Goal: Information Seeking & Learning: Learn about a topic

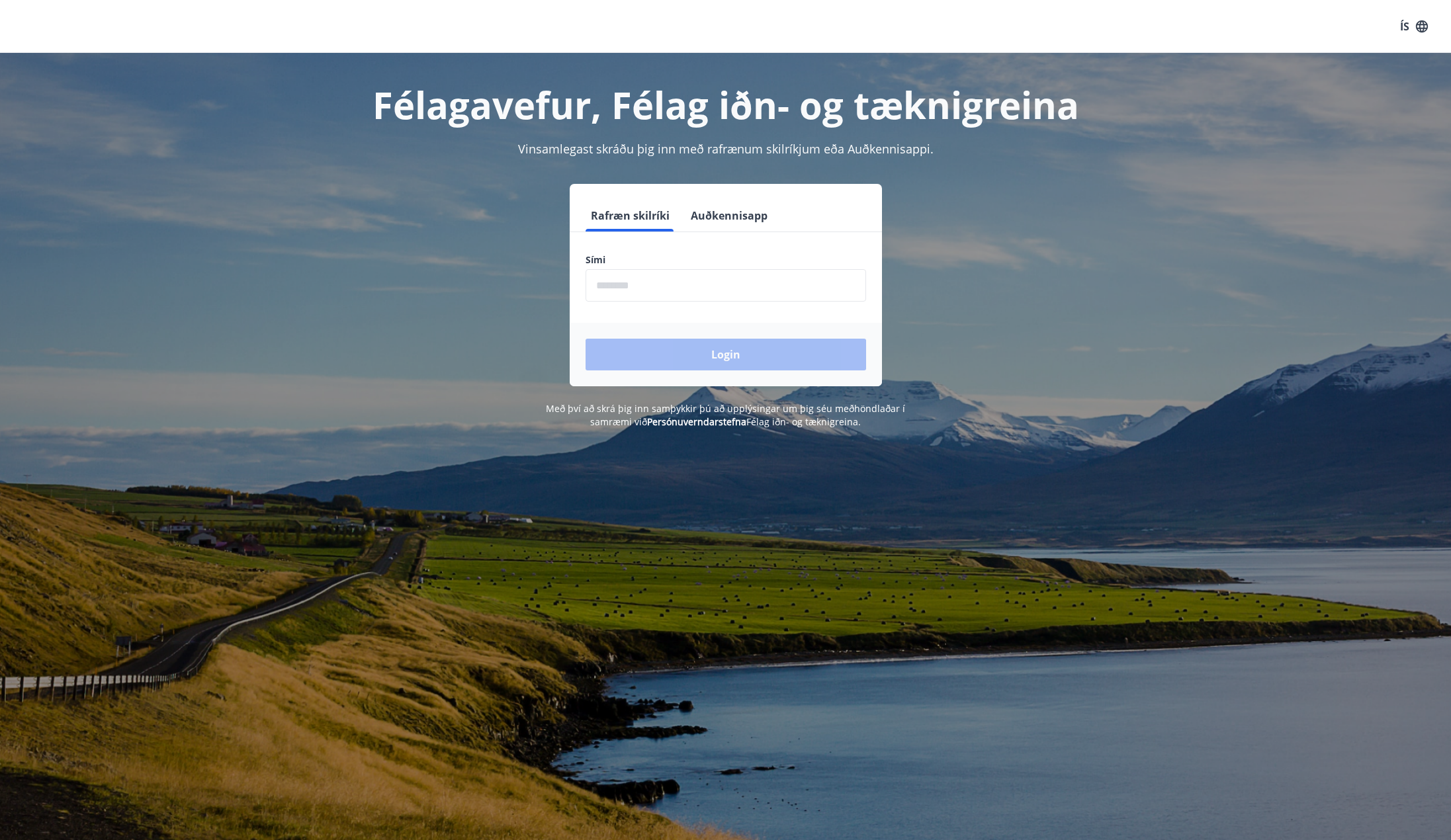
click at [704, 289] on input "phone" at bounding box center [726, 285] width 281 height 33
type input "********"
click at [586, 339] on button "Login" at bounding box center [726, 355] width 281 height 32
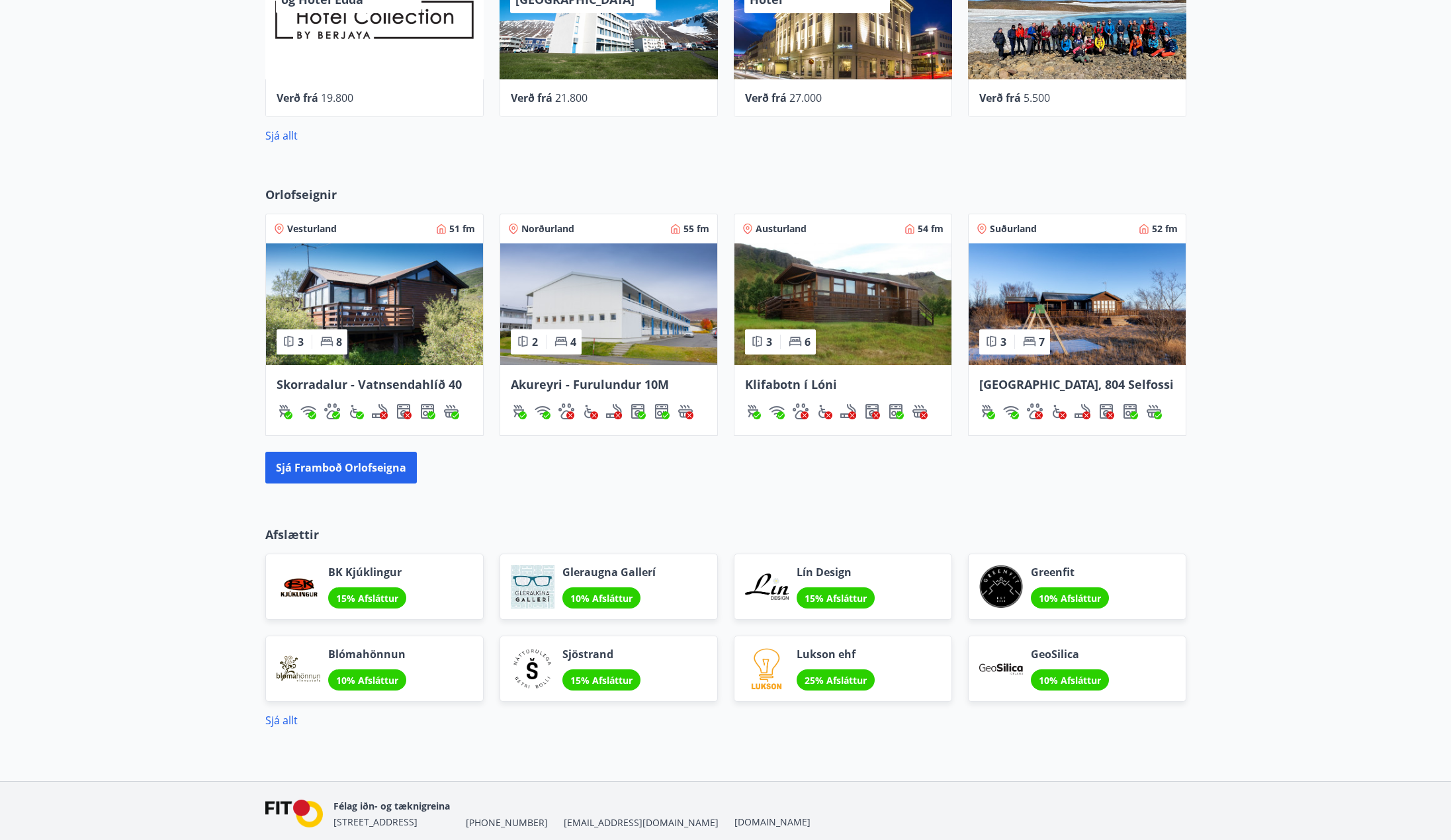
scroll to position [759, 0]
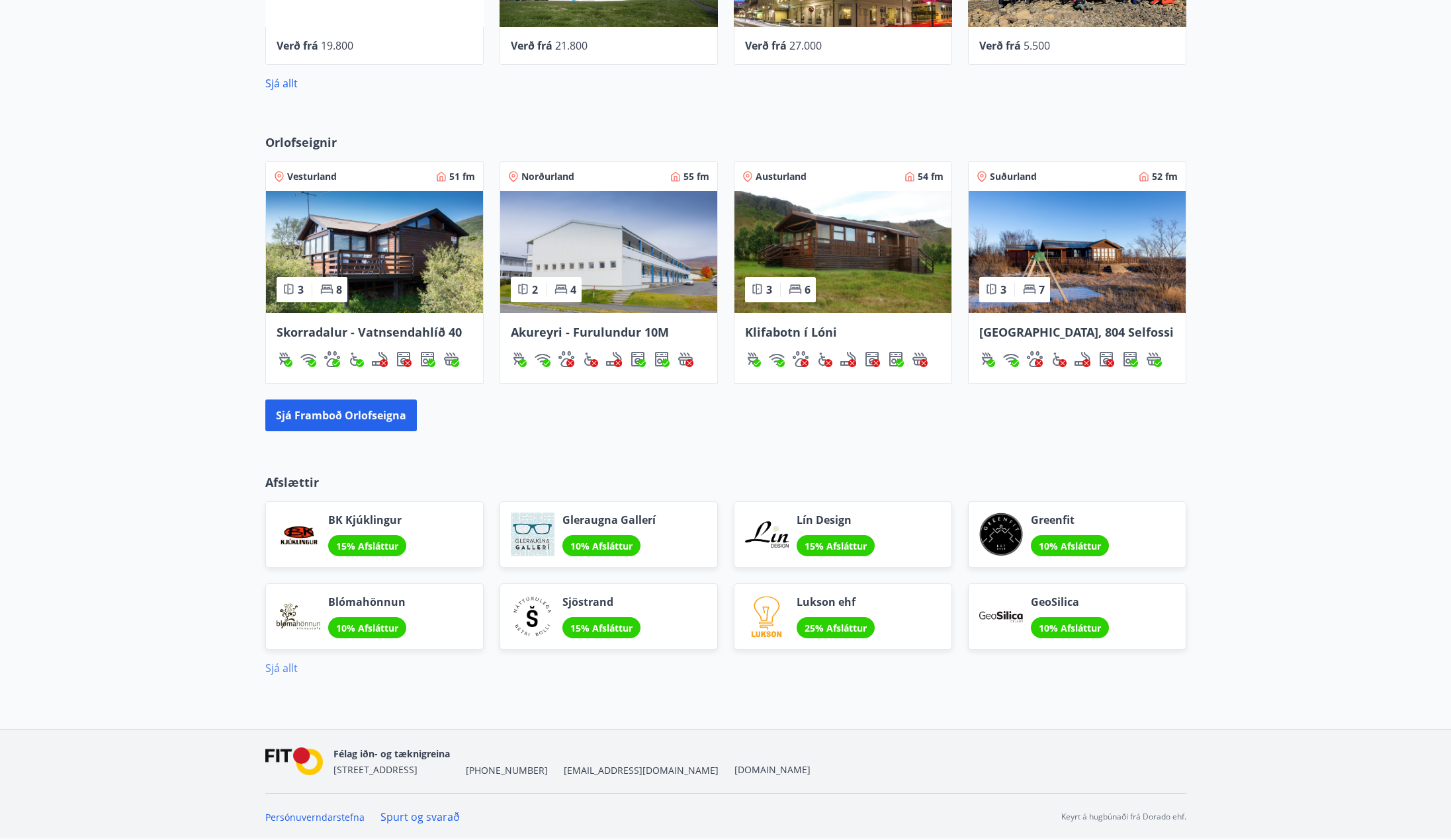
click at [285, 663] on link "Sjá allt" at bounding box center [281, 668] width 33 height 15
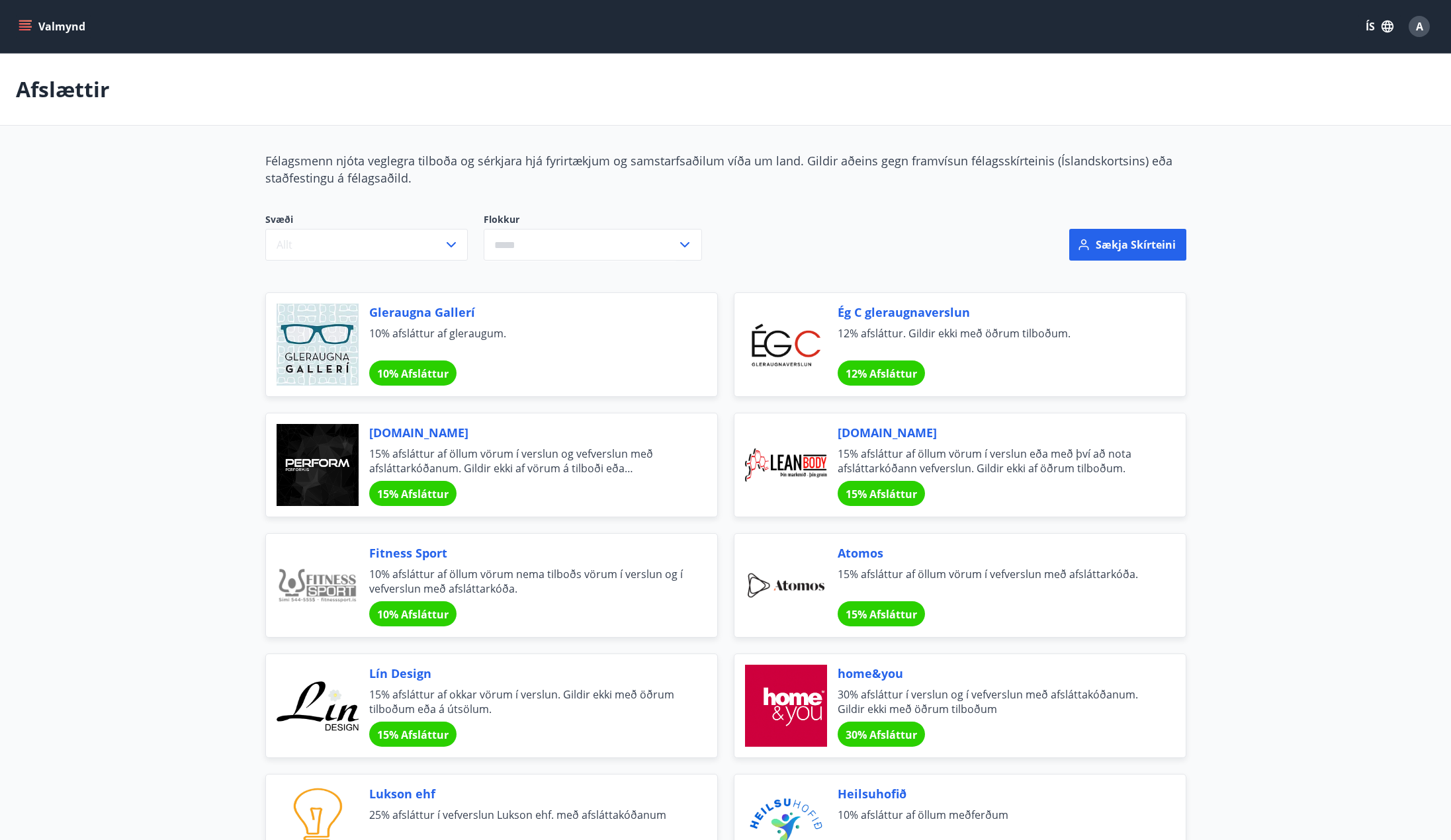
click at [63, 31] on button "Valmynd" at bounding box center [53, 27] width 75 height 24
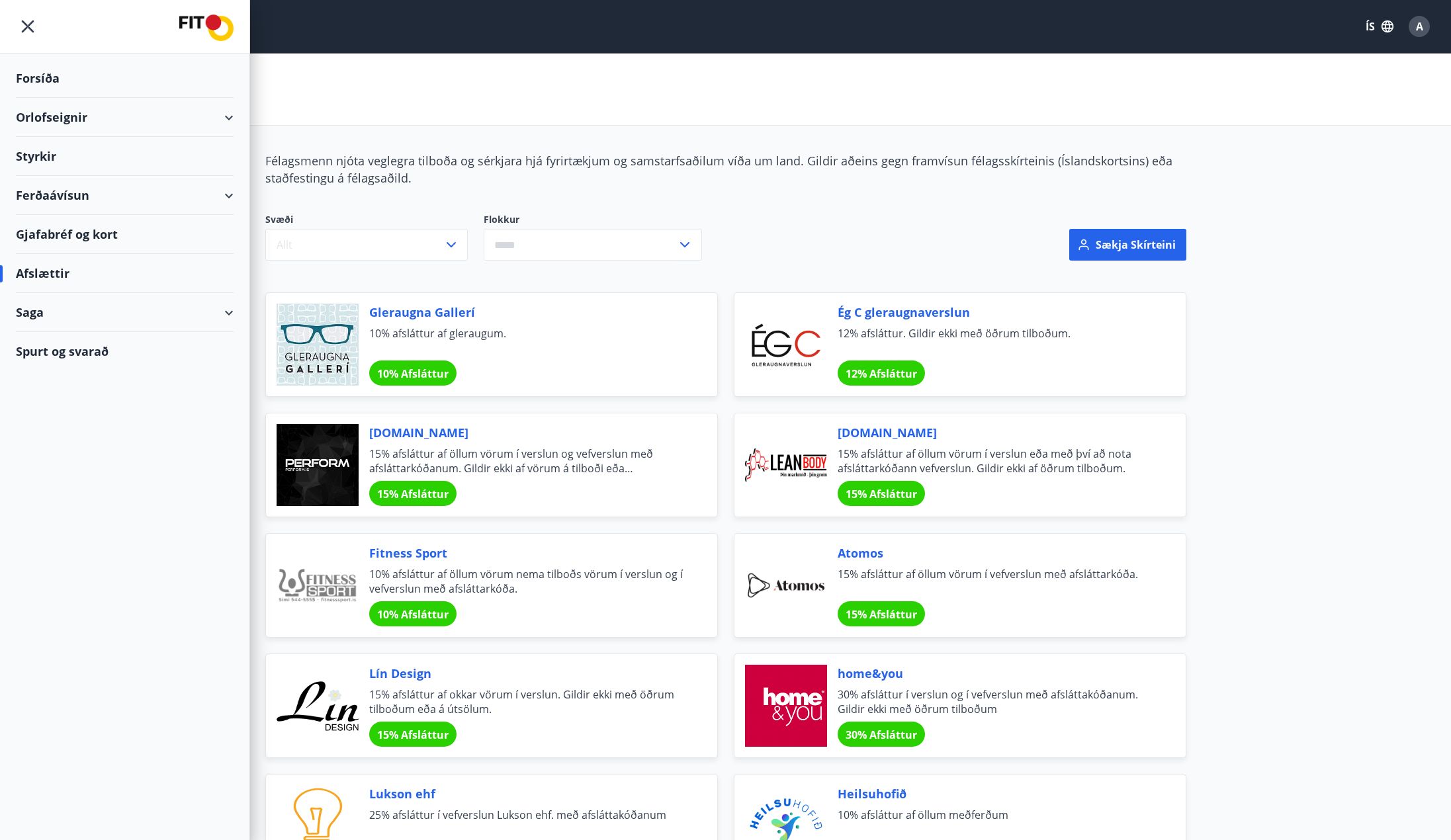
click at [144, 151] on div "Styrkir" at bounding box center [125, 156] width 218 height 39
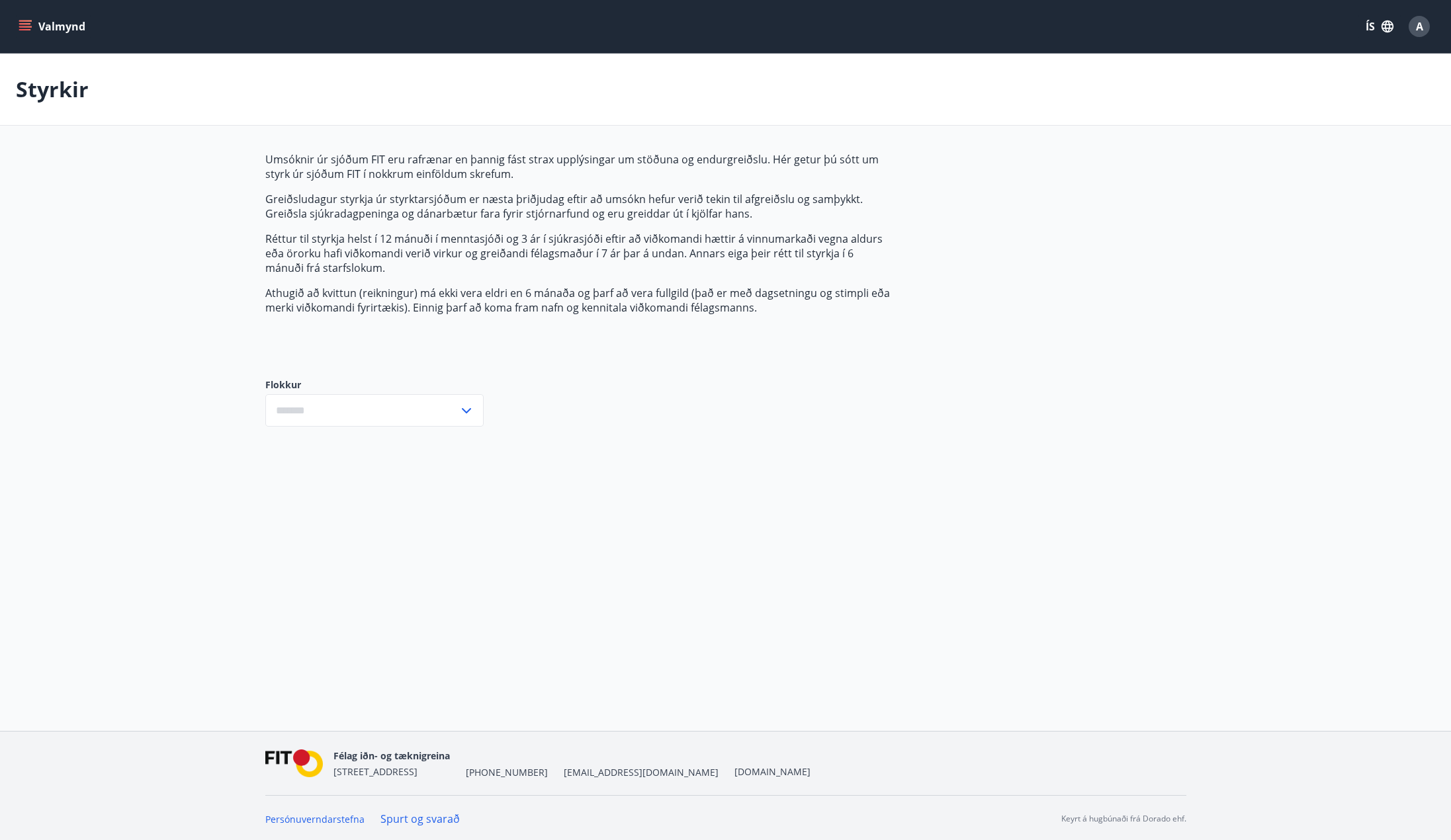
type input "***"
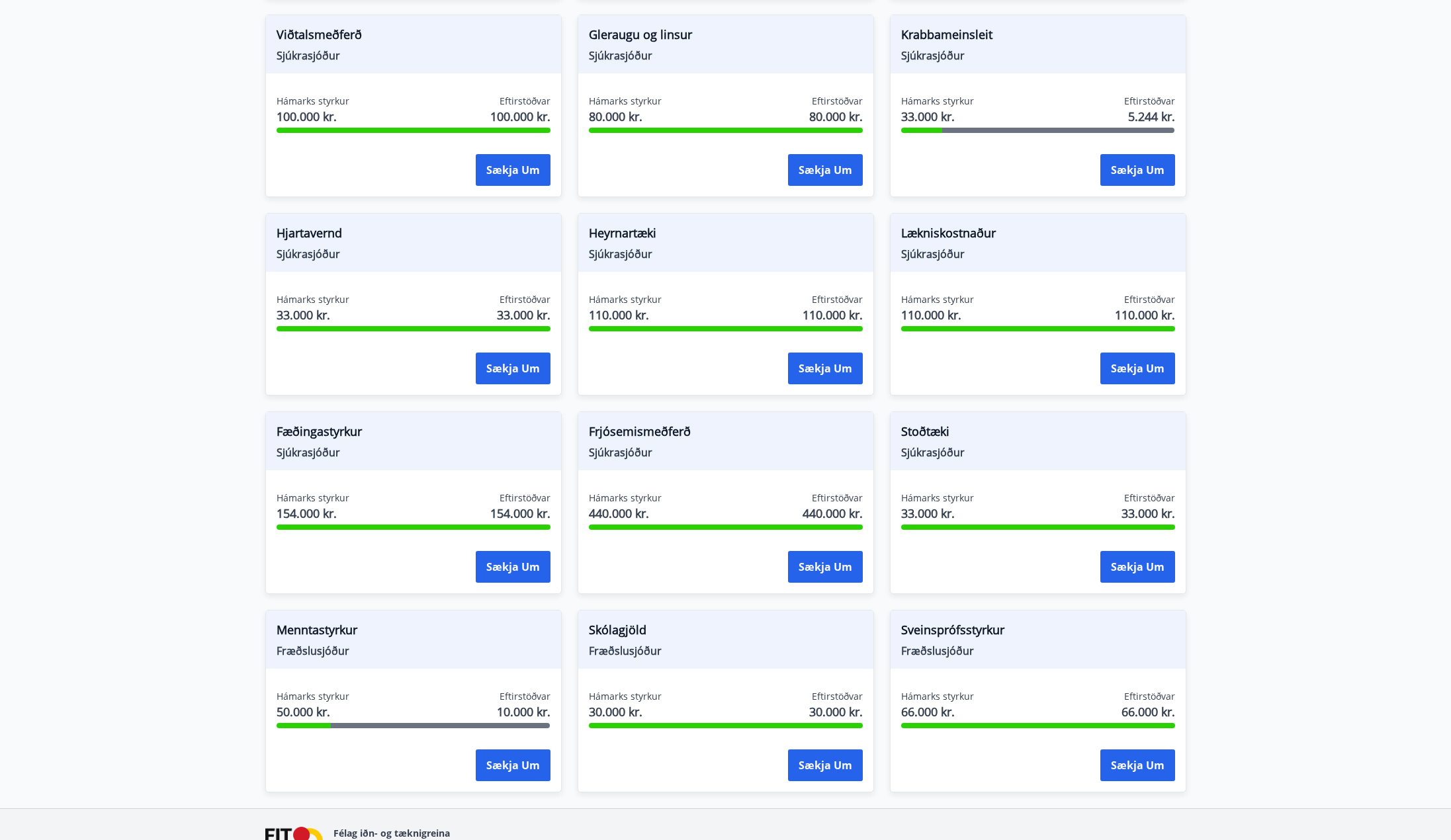
scroll to position [662, 0]
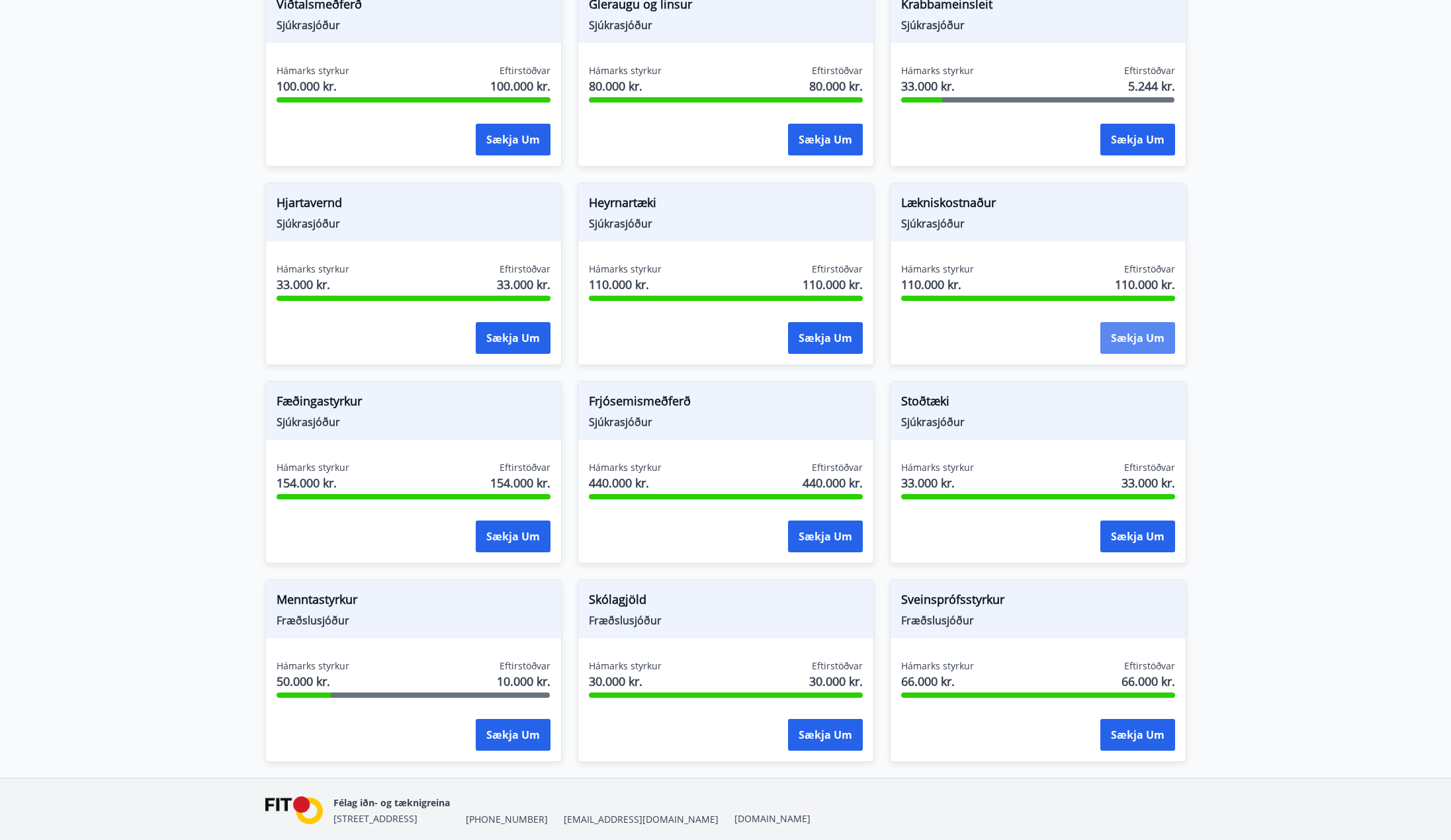
click at [1136, 340] on button "Sækja um" at bounding box center [1138, 338] width 75 height 32
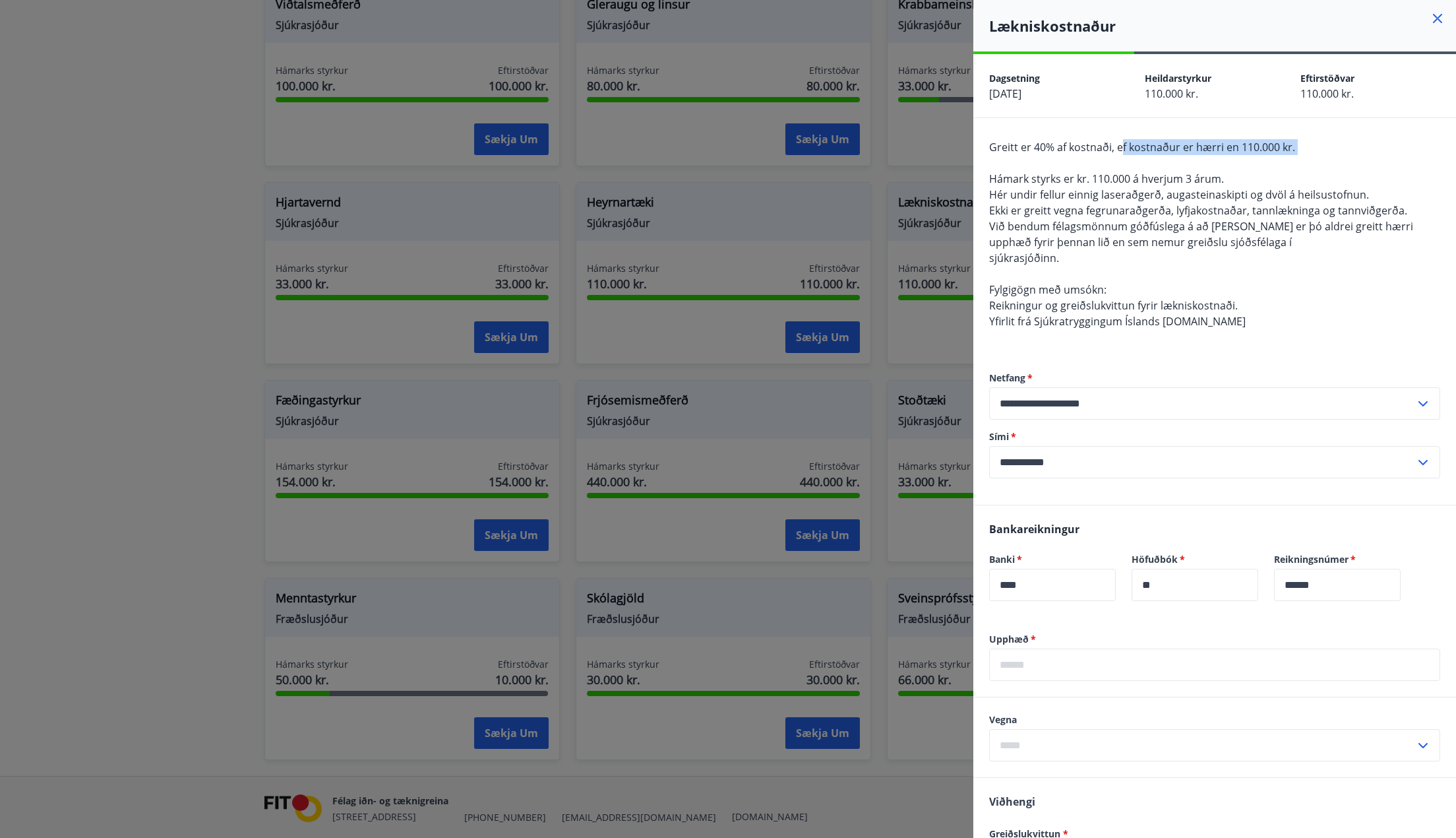
drag, startPoint x: 1124, startPoint y: 152, endPoint x: 1228, endPoint y: 161, distance: 104.4
click at [1228, 161] on div "Greitt er 40% af kostnaði, ef kostnaður er hærri en 110.000 kr. Hámark styrks e…" at bounding box center [1215, 242] width 451 height 206
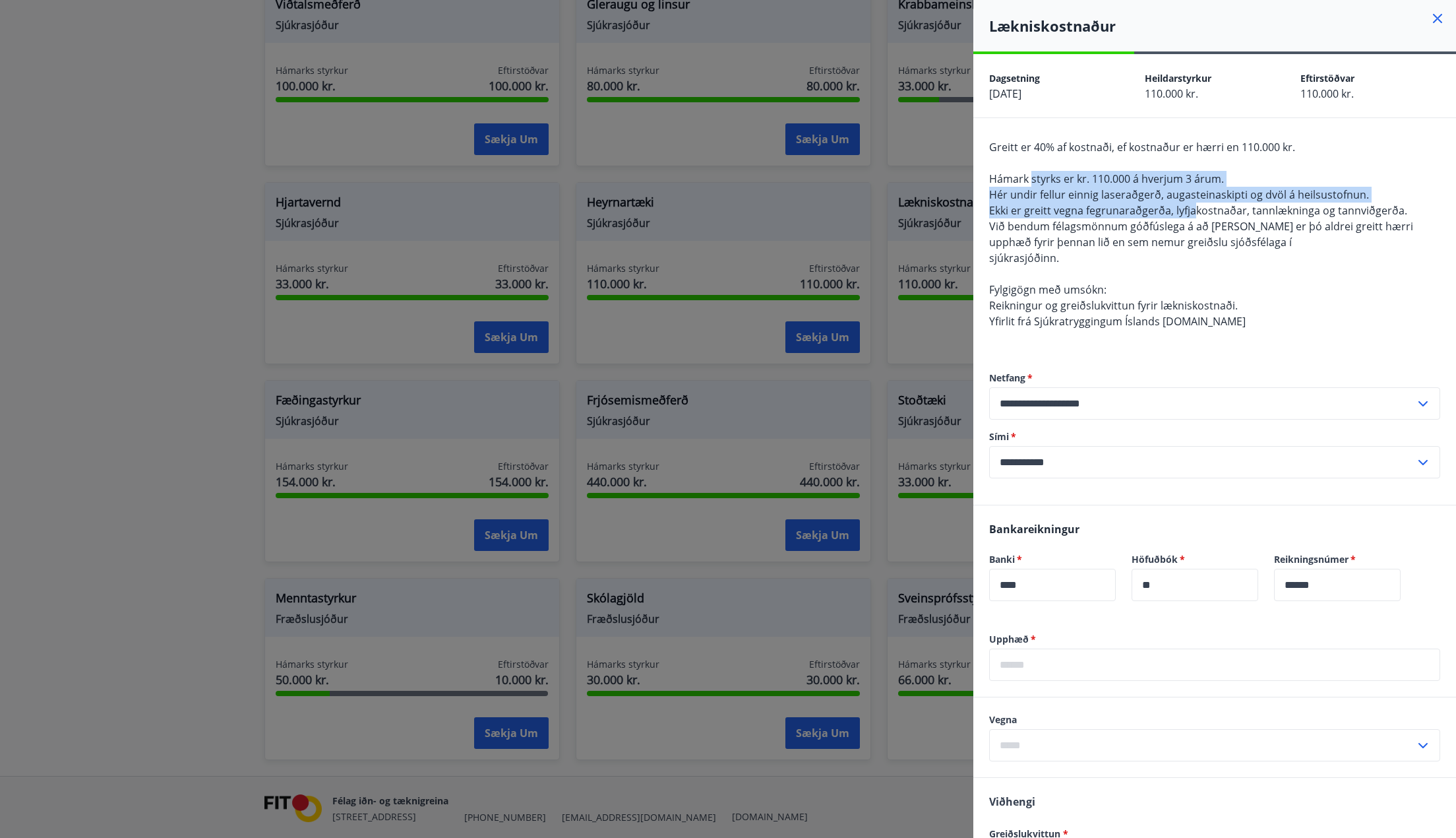
drag, startPoint x: 1033, startPoint y: 178, endPoint x: 1194, endPoint y: 205, distance: 163.2
click at [1194, 205] on span "Greitt er 40% af kostnaði, ef kostnaður er hærri en 110.000 kr. Hámark styrks e…" at bounding box center [1201, 234] width 424 height 189
click at [1221, 193] on span "Hér undir fellur einnig laseraðgerð, augasteinaskipti og dvöl á heilsustofnun." at bounding box center [1179, 195] width 380 height 15
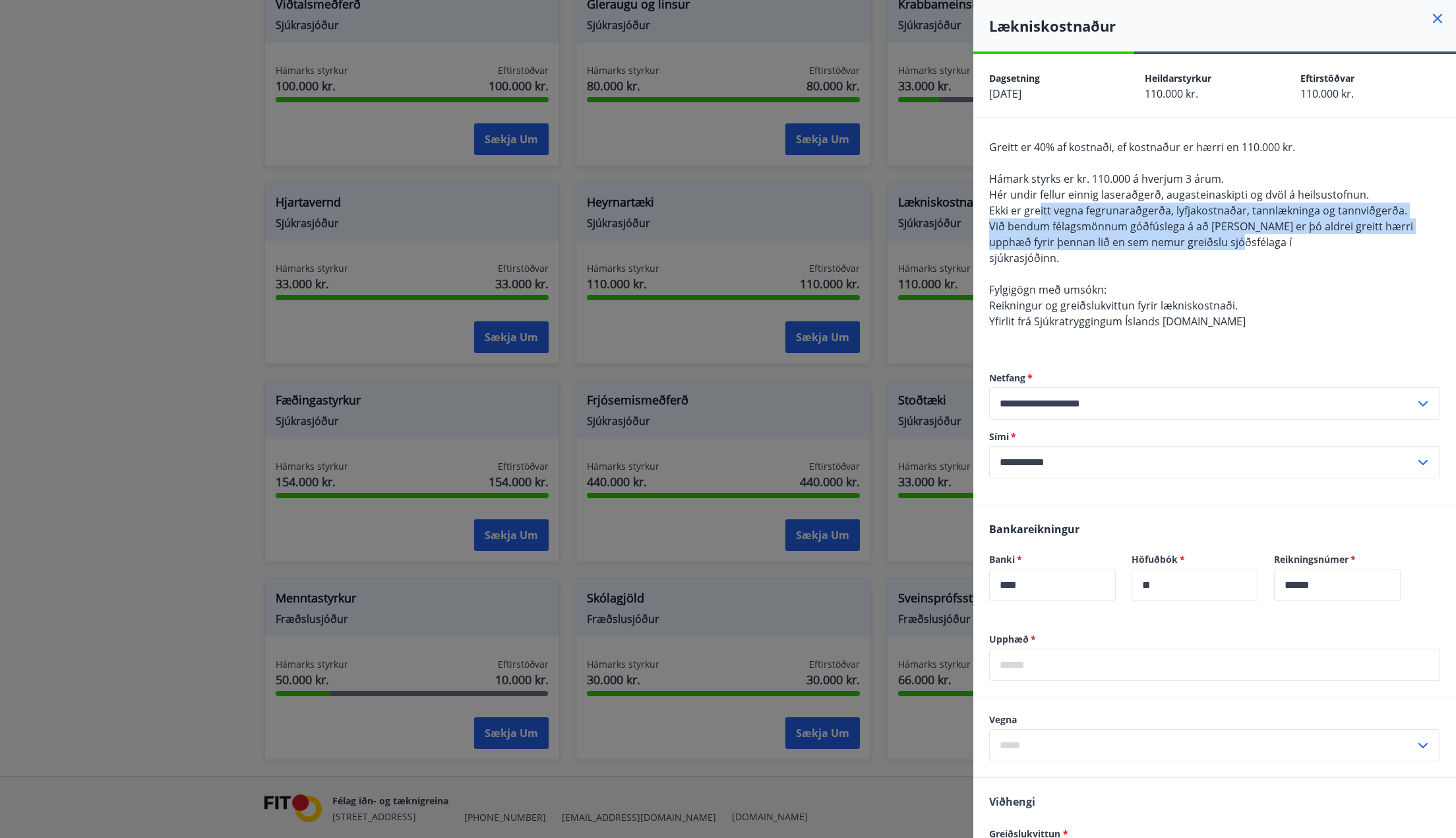
drag, startPoint x: 1039, startPoint y: 210, endPoint x: 1384, endPoint y: 244, distance: 346.7
click at [1384, 244] on div "Greitt er 40% af kostnaði, ef kostnaður er hærri en 110.000 kr. Hámark styrks e…" at bounding box center [1215, 242] width 451 height 206
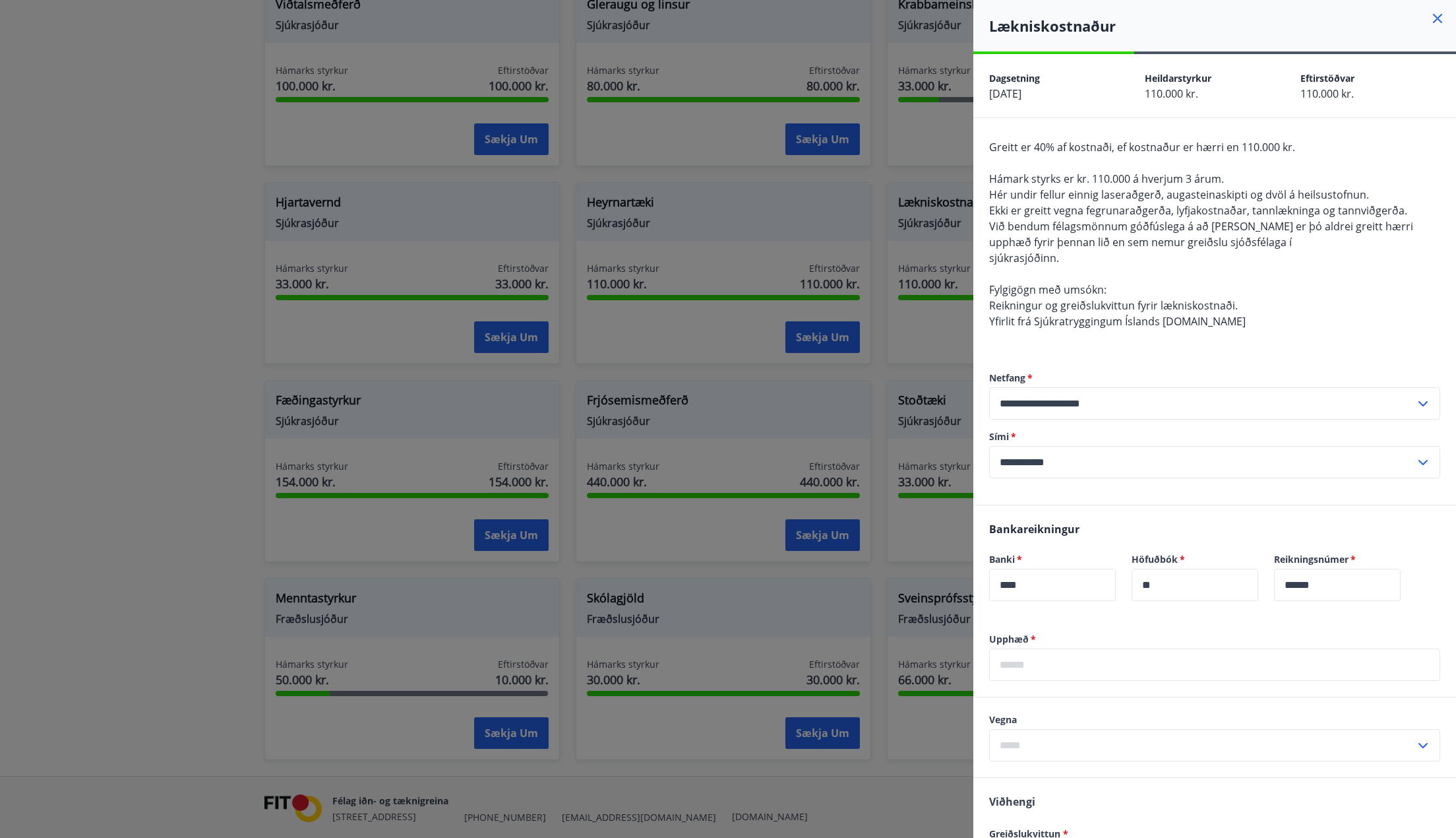
drag, startPoint x: 104, startPoint y: 280, endPoint x: 114, endPoint y: 280, distance: 10.0
click at [106, 280] on div at bounding box center [728, 419] width 1456 height 838
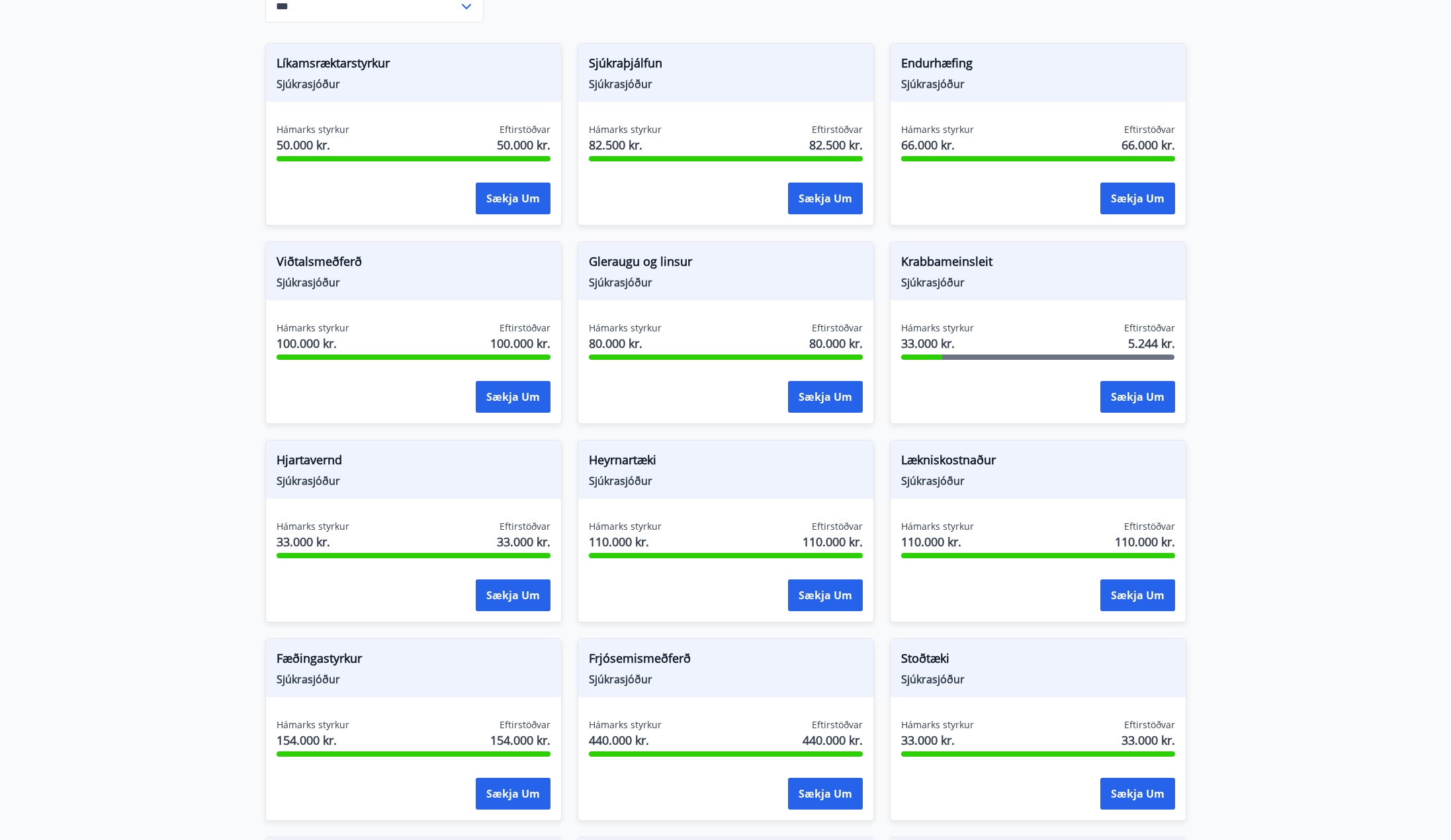
scroll to position [397, 0]
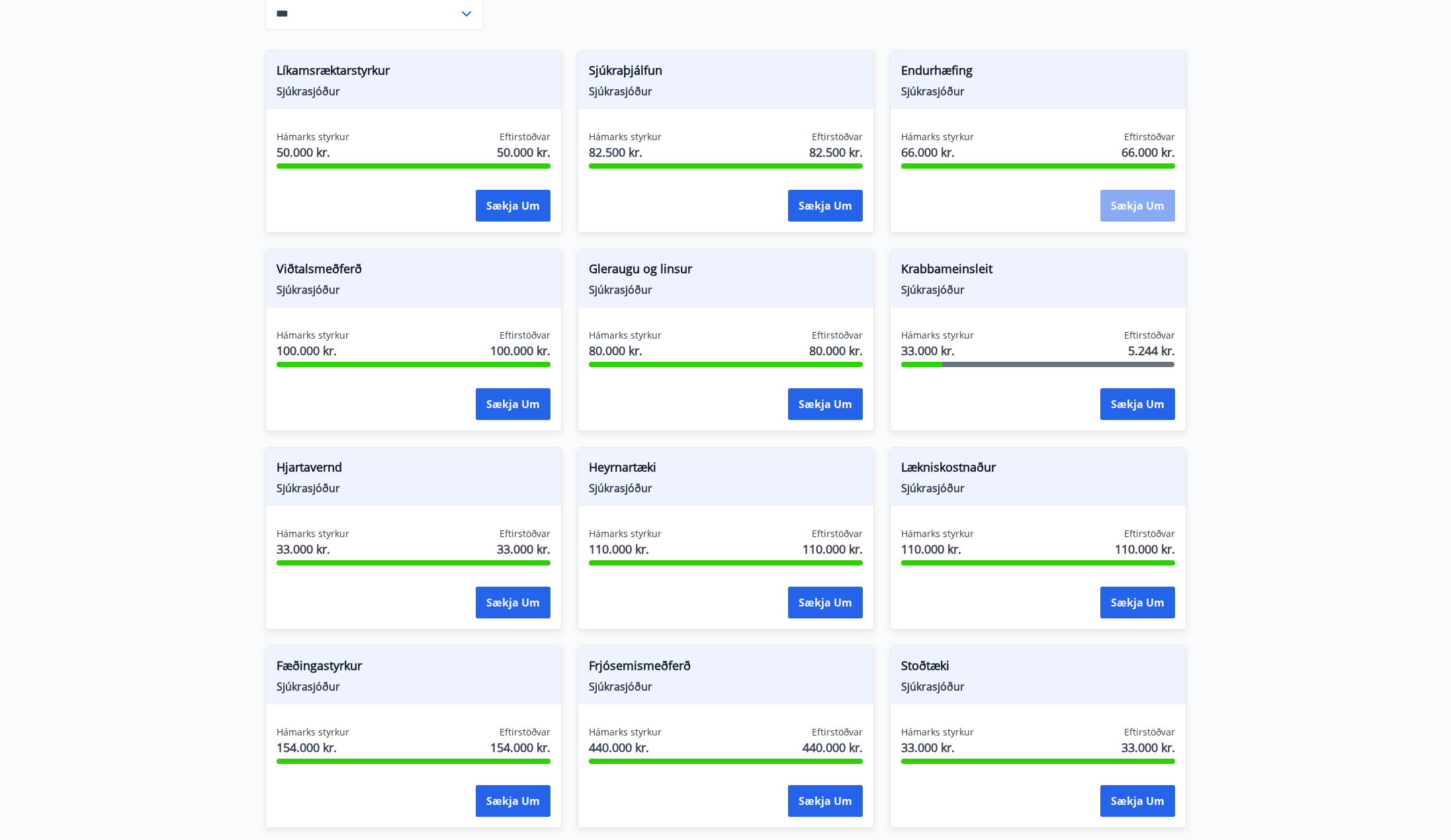
click at [1128, 204] on button "Sækja um" at bounding box center [1138, 206] width 75 height 32
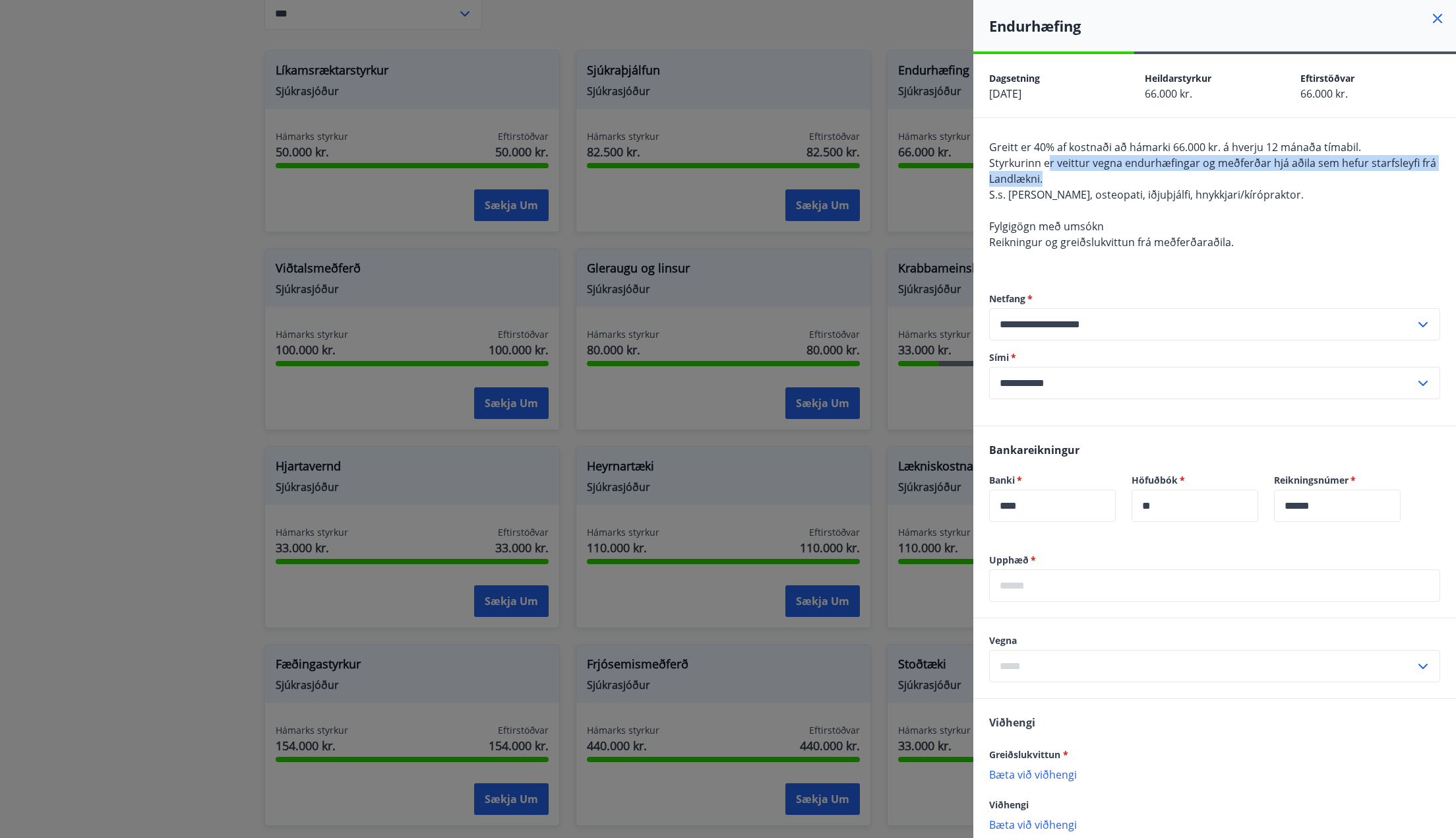
drag, startPoint x: 1051, startPoint y: 157, endPoint x: 1301, endPoint y: 173, distance: 250.5
click at [1301, 173] on div "Greitt er 40% af kostnaði að hámarki 66.000 kr. á hverju 12 mánaða tímabil. Sty…" at bounding box center [1215, 203] width 451 height 127
click at [939, 240] on div at bounding box center [728, 419] width 1456 height 838
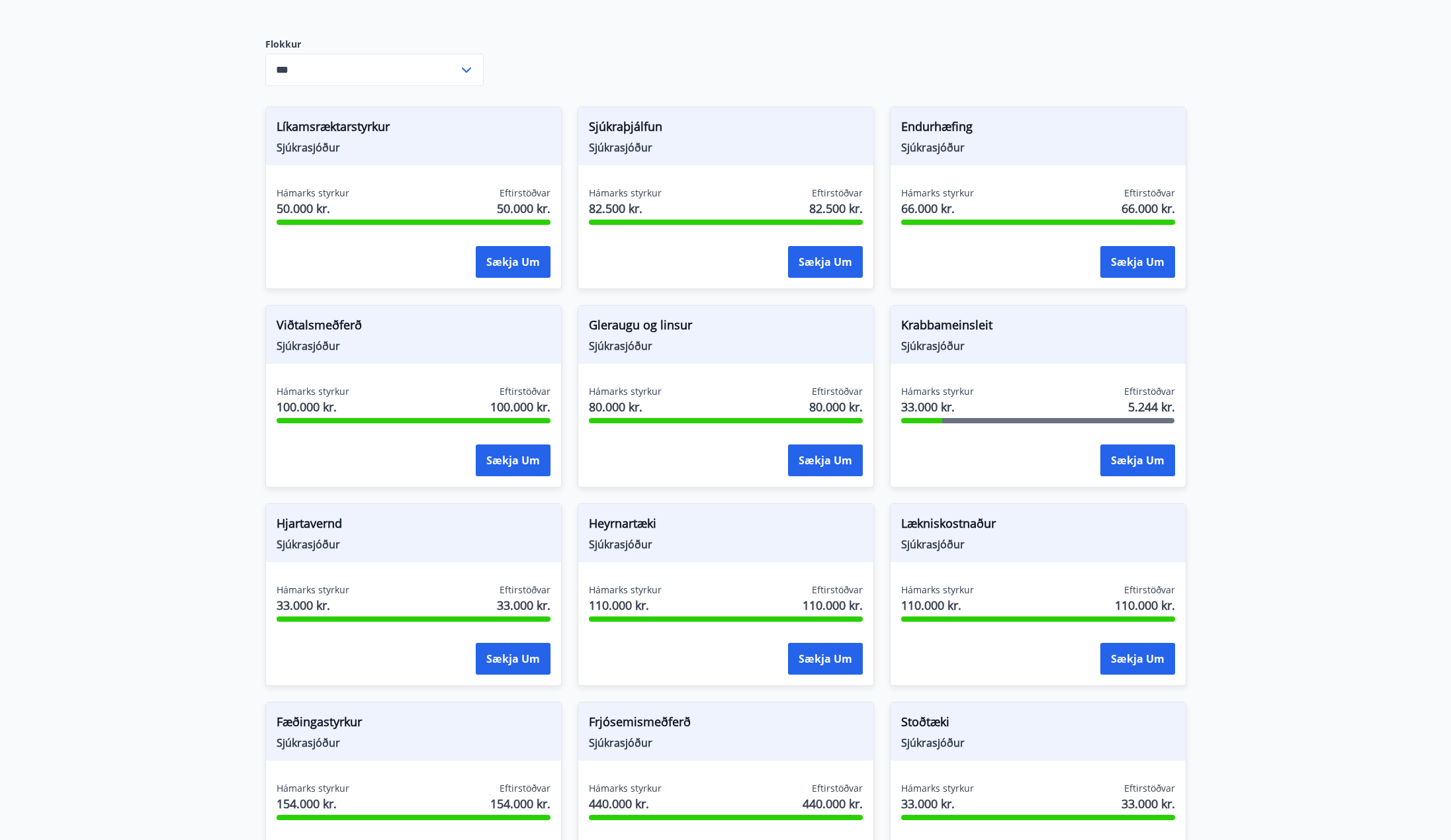
scroll to position [314, 0]
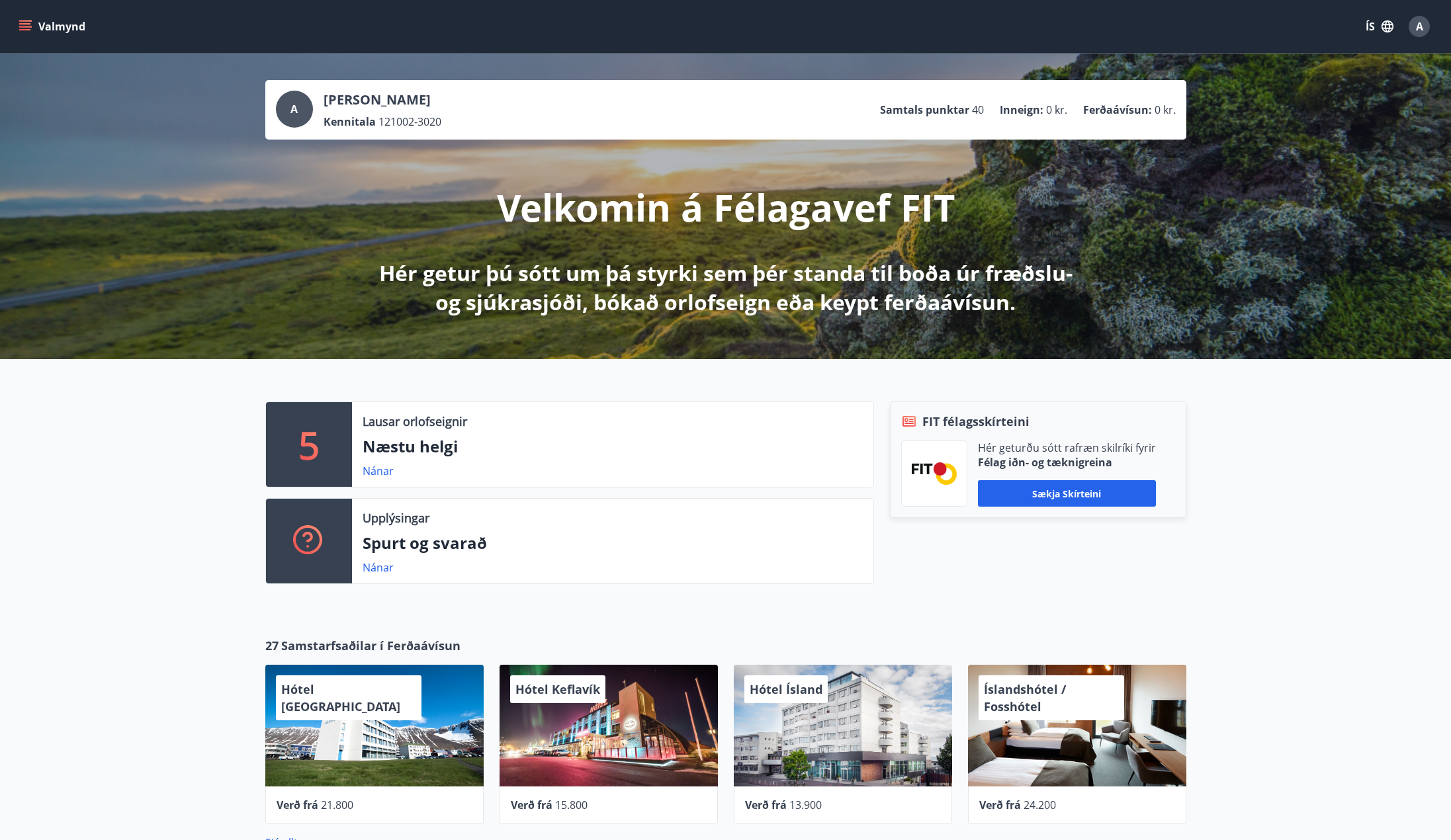
click at [29, 24] on icon "menu" at bounding box center [25, 24] width 12 height 1
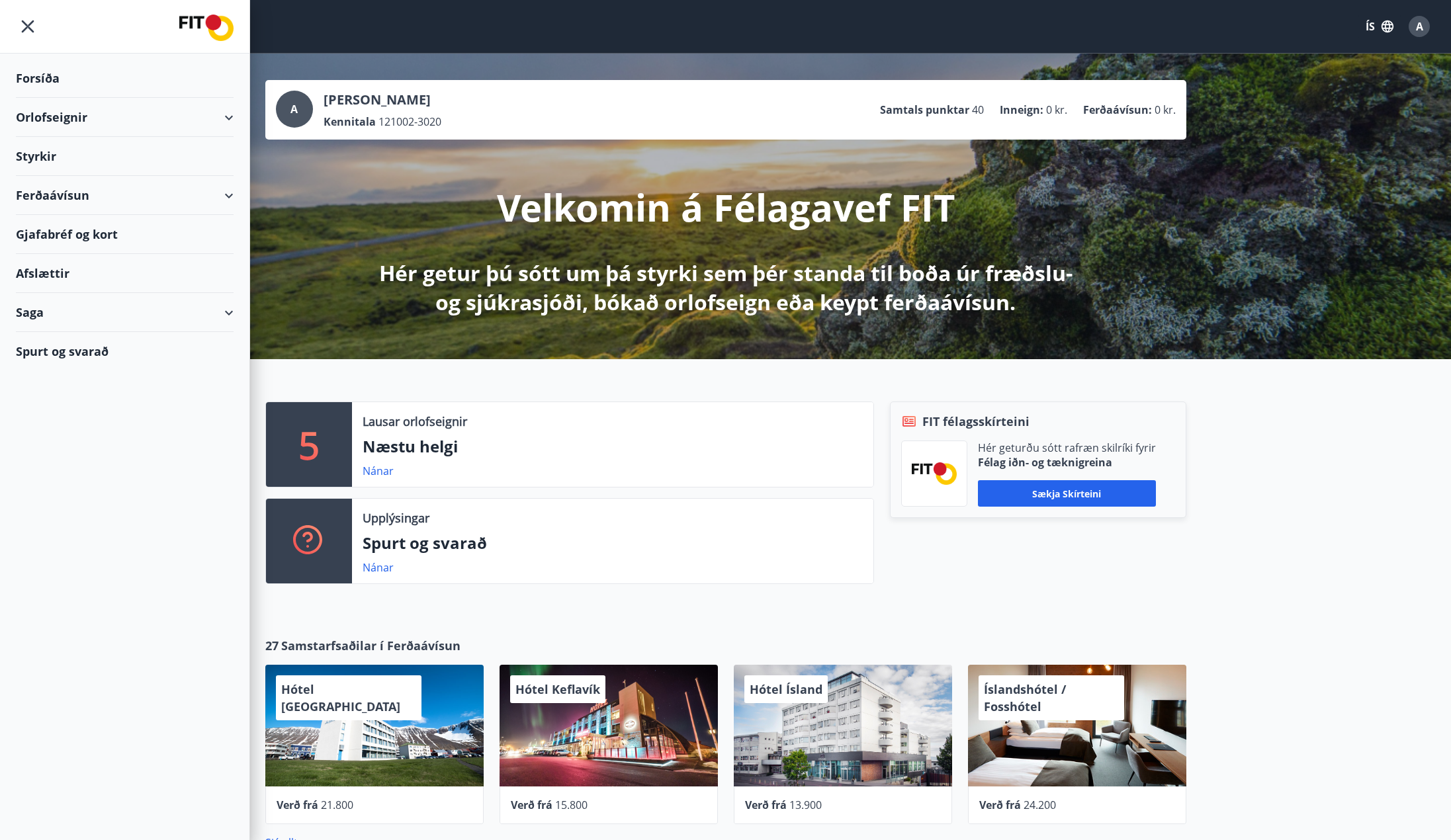
click at [71, 272] on div "Afslættir" at bounding box center [125, 273] width 218 height 39
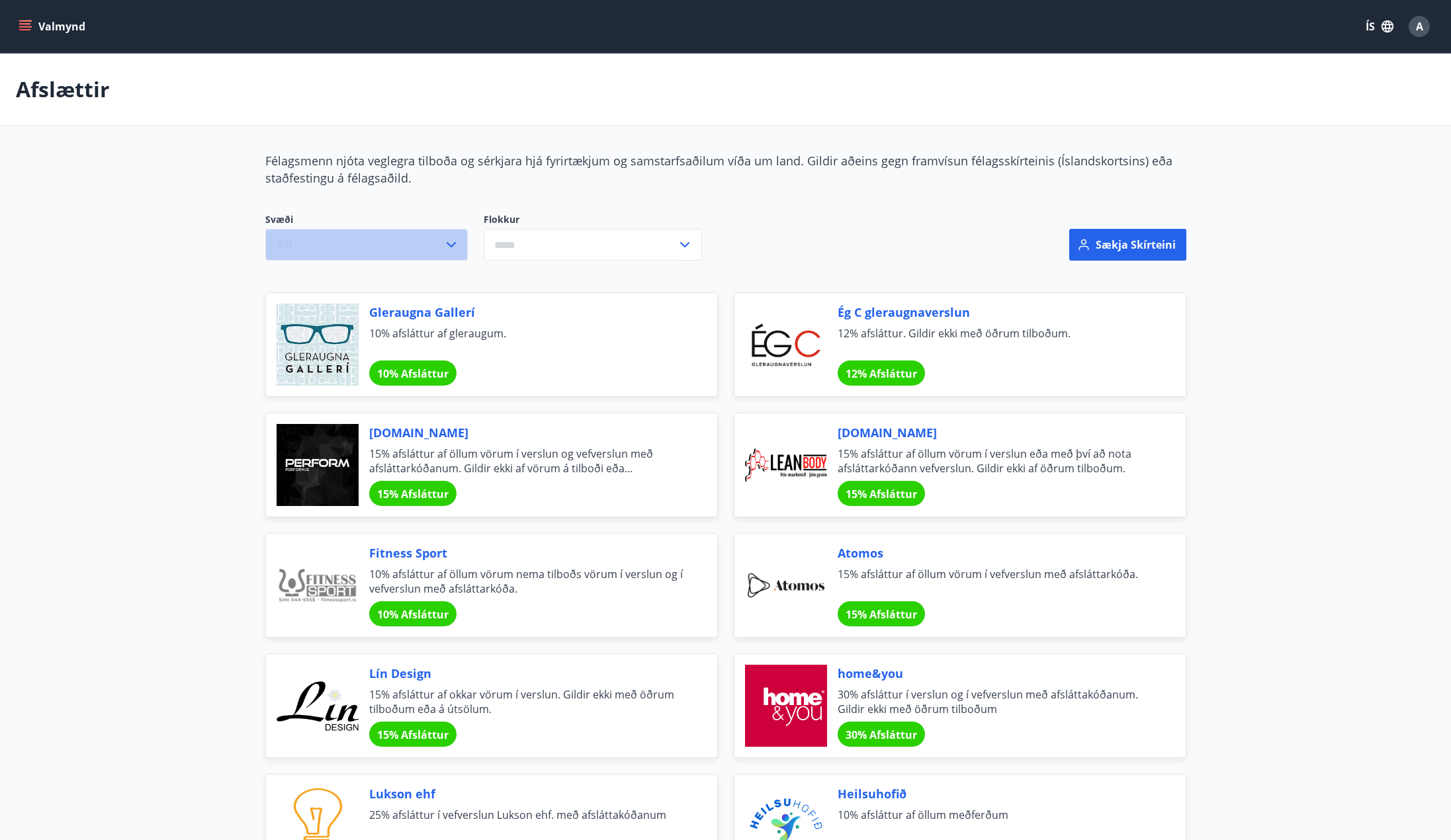
click at [401, 242] on button "Allt" at bounding box center [366, 245] width 202 height 32
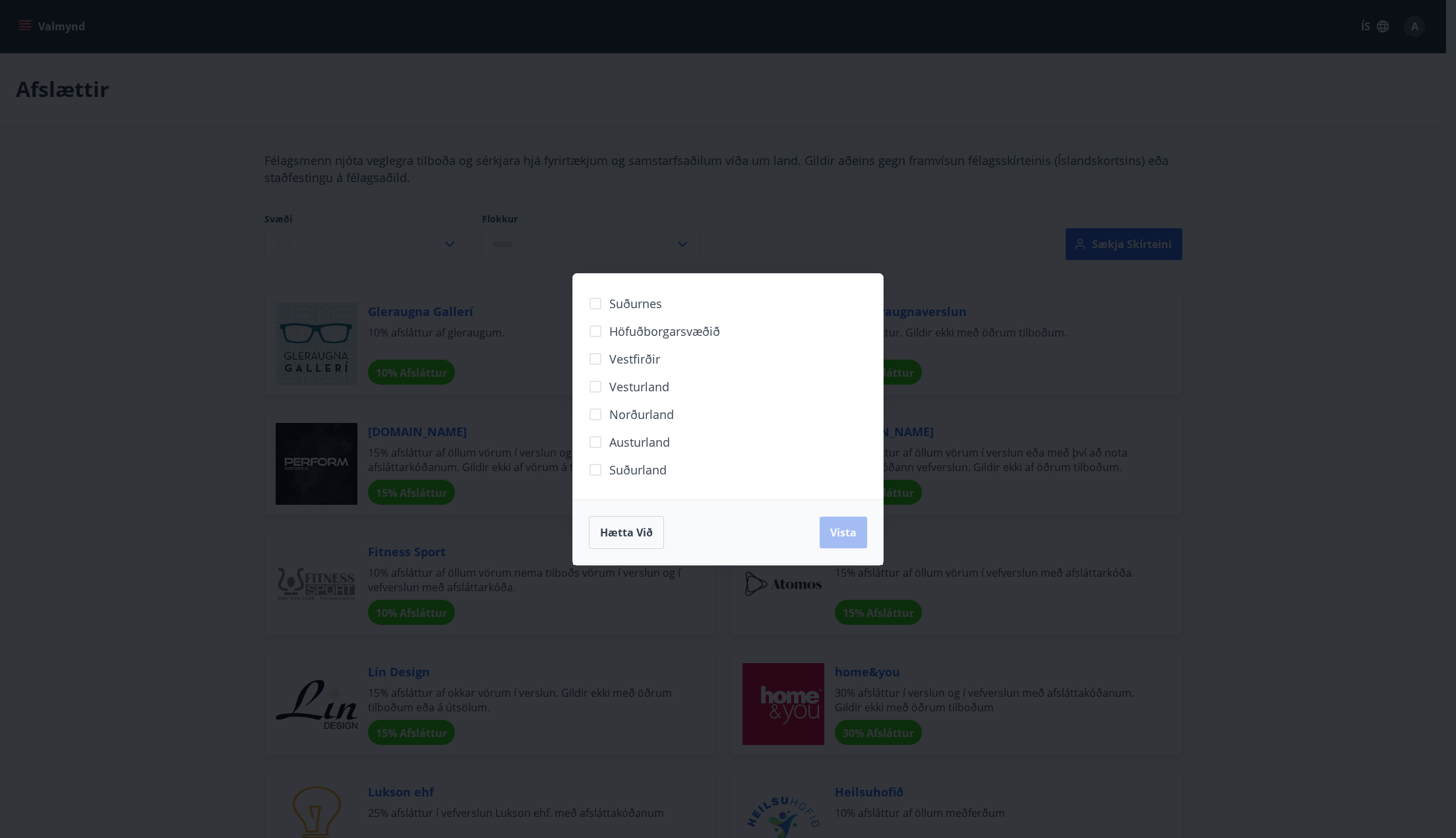
click at [637, 332] on span "Höfuðborgarsvæðið" at bounding box center [664, 331] width 111 height 17
click at [846, 538] on span "Vista" at bounding box center [844, 533] width 27 height 15
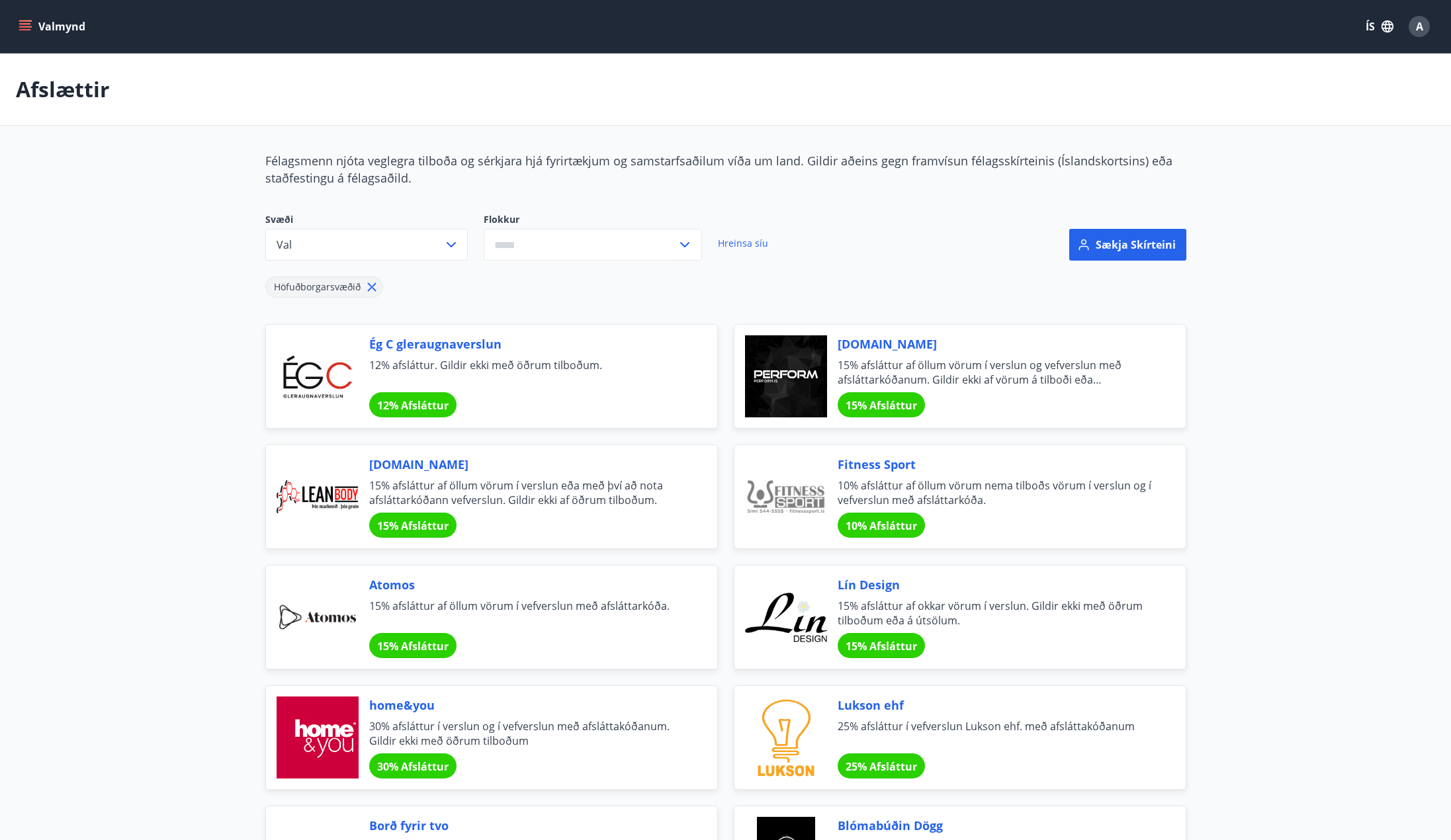
click at [514, 245] on input "text" at bounding box center [580, 245] width 193 height 33
click at [525, 270] on li "Afþreying" at bounding box center [593, 272] width 217 height 24
type input "*********"
